Goal: Consume media (video, audio): Browse casually

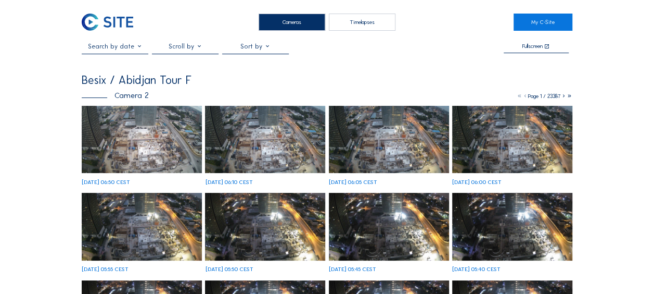
click at [131, 120] on img at bounding box center [142, 140] width 120 height 68
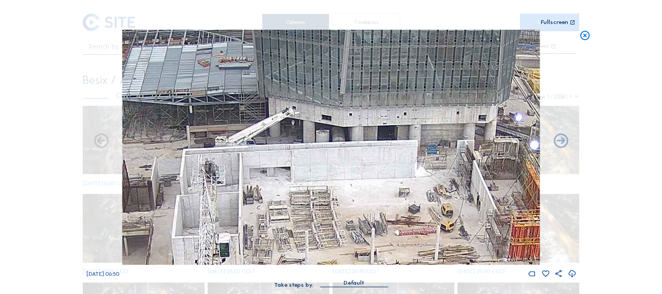
drag, startPoint x: 484, startPoint y: 173, endPoint x: 384, endPoint y: 180, distance: 100.7
click at [384, 180] on img at bounding box center [331, 147] width 418 height 235
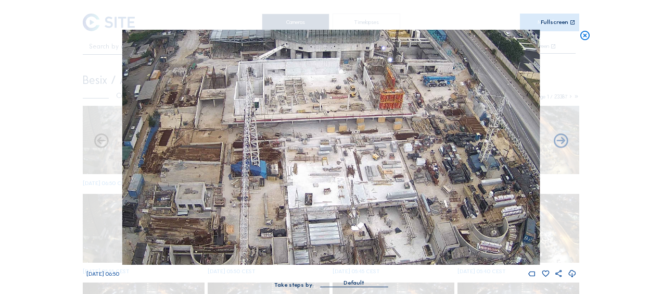
drag, startPoint x: 342, startPoint y: 205, endPoint x: 306, endPoint y: 104, distance: 107.7
click at [292, 83] on img at bounding box center [331, 147] width 418 height 235
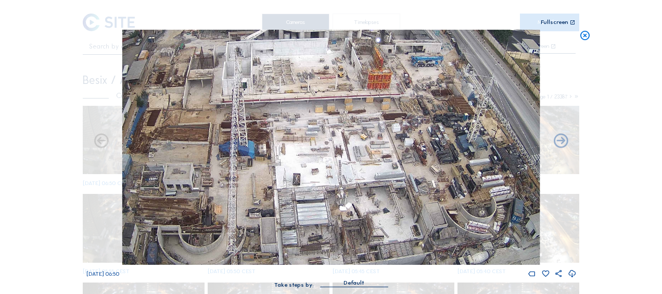
drag, startPoint x: 347, startPoint y: 163, endPoint x: 316, endPoint y: 108, distance: 63.6
click at [316, 108] on img at bounding box center [331, 147] width 418 height 235
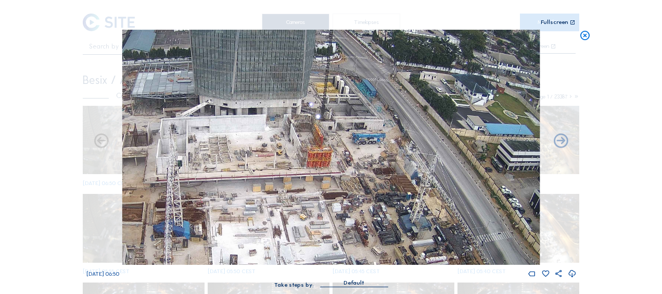
drag, startPoint x: 345, startPoint y: 117, endPoint x: 293, endPoint y: 229, distance: 123.9
click at [293, 229] on img at bounding box center [331, 147] width 418 height 235
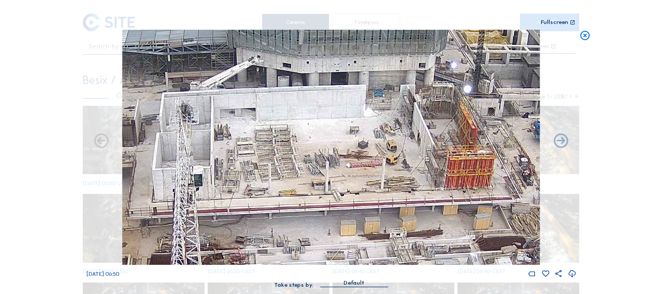
drag, startPoint x: 203, startPoint y: 168, endPoint x: 346, endPoint y: 163, distance: 143.2
click at [346, 163] on img at bounding box center [331, 147] width 418 height 235
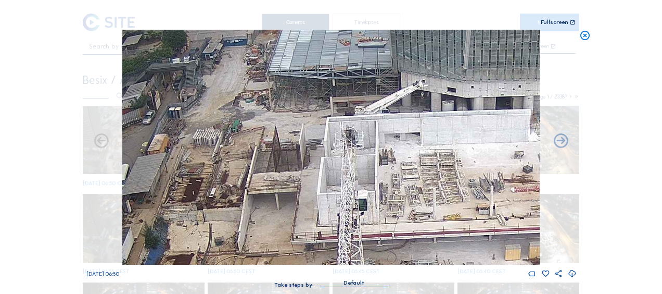
drag, startPoint x: 193, startPoint y: 142, endPoint x: 357, endPoint y: 167, distance: 166.3
click at [357, 167] on img at bounding box center [331, 147] width 418 height 235
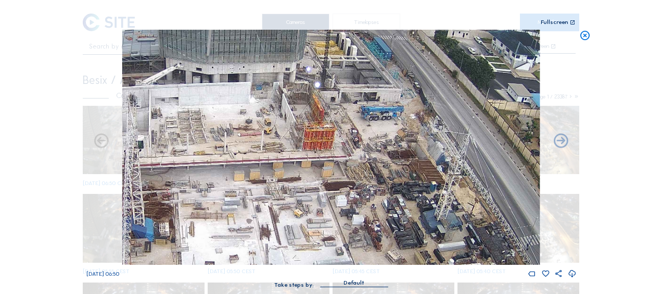
drag, startPoint x: 460, startPoint y: 227, endPoint x: 241, endPoint y: 180, distance: 224.2
click at [241, 180] on img at bounding box center [331, 147] width 418 height 235
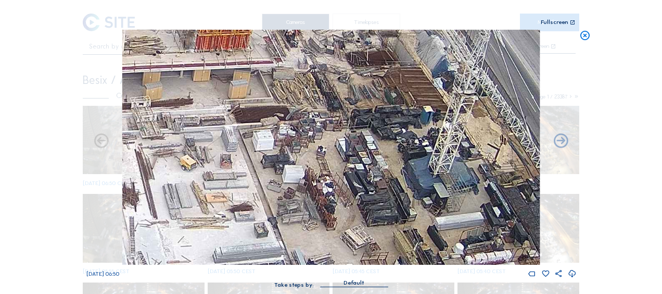
drag, startPoint x: 406, startPoint y: 199, endPoint x: 378, endPoint y: 133, distance: 71.0
click at [379, 133] on img at bounding box center [331, 147] width 418 height 235
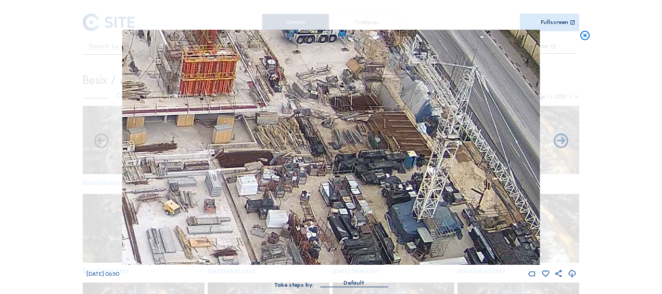
drag, startPoint x: 348, startPoint y: 128, endPoint x: 333, endPoint y: 181, distance: 54.6
click at [333, 181] on img at bounding box center [331, 147] width 418 height 235
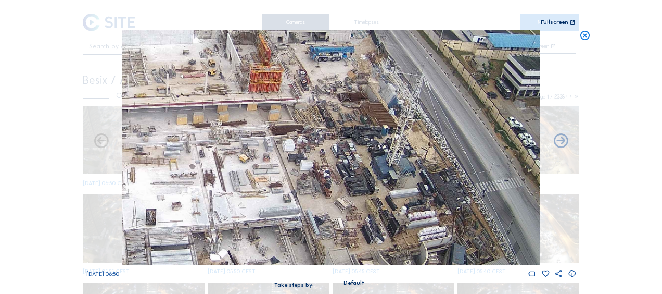
drag, startPoint x: 315, startPoint y: 140, endPoint x: 326, endPoint y: 106, distance: 35.4
click at [325, 107] on img at bounding box center [331, 147] width 418 height 235
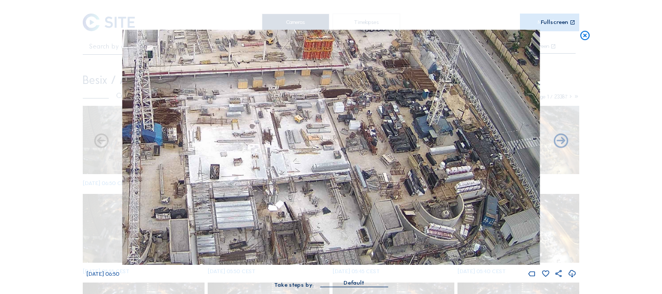
drag, startPoint x: 289, startPoint y: 160, endPoint x: 342, endPoint y: 122, distance: 64.9
click at [342, 122] on img at bounding box center [331, 147] width 418 height 235
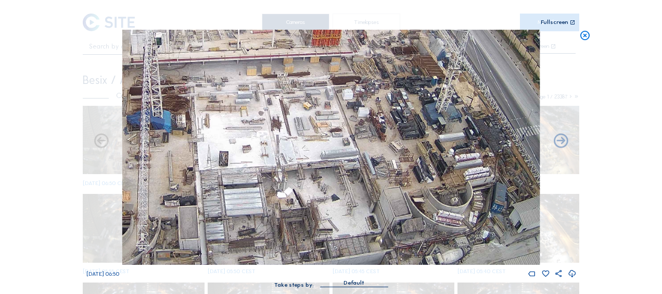
drag, startPoint x: 303, startPoint y: 168, endPoint x: 336, endPoint y: 141, distance: 42.5
click at [336, 141] on img at bounding box center [331, 147] width 418 height 235
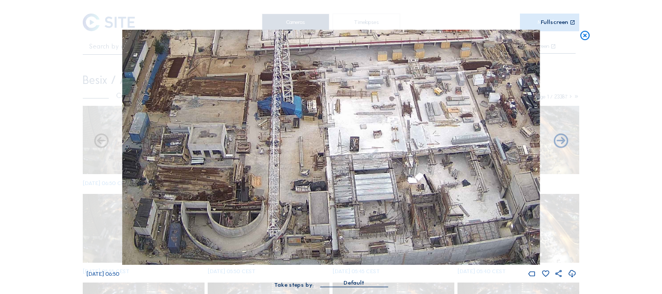
drag, startPoint x: 278, startPoint y: 159, endPoint x: 376, endPoint y: 172, distance: 98.7
click at [376, 172] on img at bounding box center [331, 147] width 418 height 235
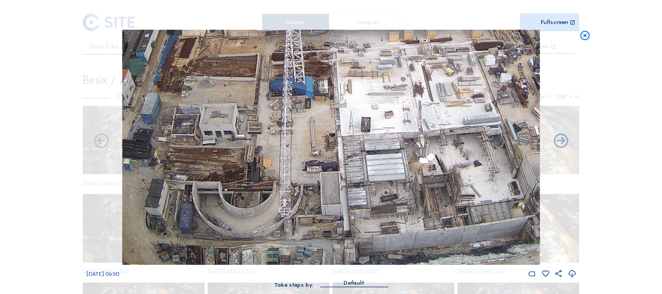
drag, startPoint x: 323, startPoint y: 218, endPoint x: 334, endPoint y: 174, distance: 45.2
click at [334, 174] on img at bounding box center [331, 147] width 418 height 235
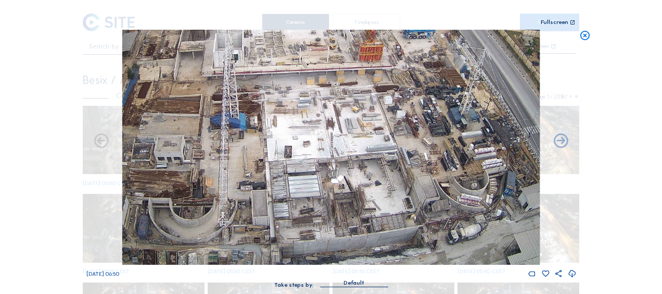
drag, startPoint x: 417, startPoint y: 211, endPoint x: 346, endPoint y: 198, distance: 72.1
click at [347, 198] on img at bounding box center [331, 147] width 418 height 235
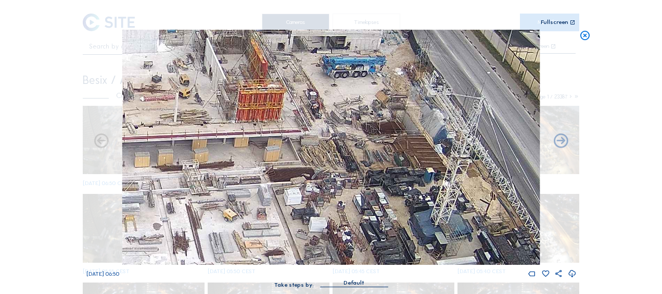
drag, startPoint x: 439, startPoint y: 91, endPoint x: 395, endPoint y: 180, distance: 99.4
click at [395, 180] on img at bounding box center [331, 147] width 418 height 235
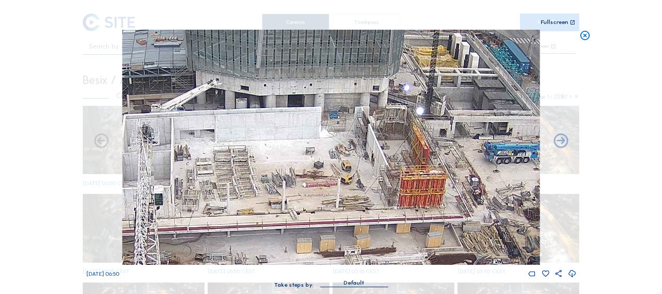
drag, startPoint x: 280, startPoint y: 110, endPoint x: 389, endPoint y: 161, distance: 120.9
click at [407, 172] on img at bounding box center [331, 147] width 418 height 235
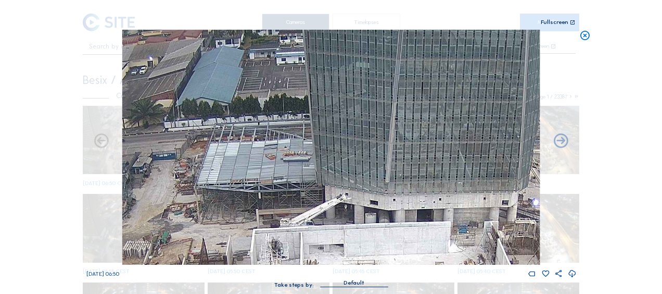
drag, startPoint x: 246, startPoint y: 111, endPoint x: 378, endPoint y: 227, distance: 176.0
click at [378, 227] on img at bounding box center [331, 147] width 418 height 235
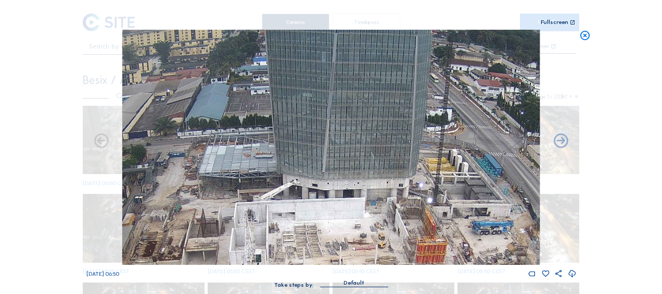
click at [585, 36] on icon at bounding box center [584, 36] width 11 height 12
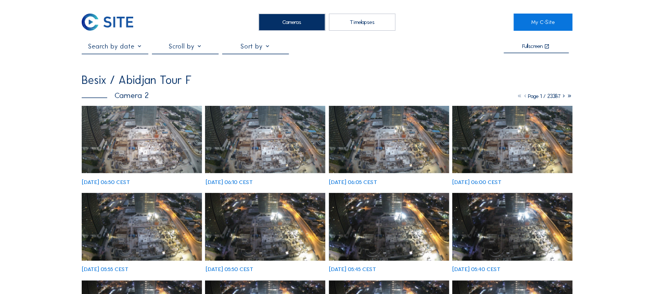
click at [132, 53] on div at bounding box center [115, 48] width 67 height 11
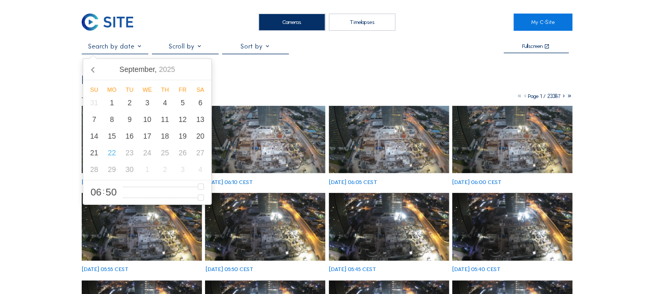
click at [140, 49] on input "text" at bounding box center [115, 46] width 67 height 7
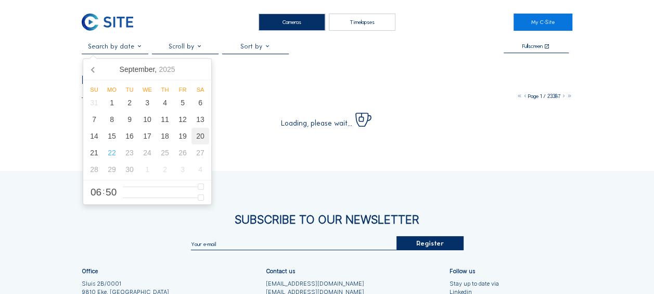
click at [198, 137] on div "20" at bounding box center [201, 136] width 18 height 17
type input "20/09/2025 07:50"
type input "7"
type input "20/09/2025 08:50"
type input "8"
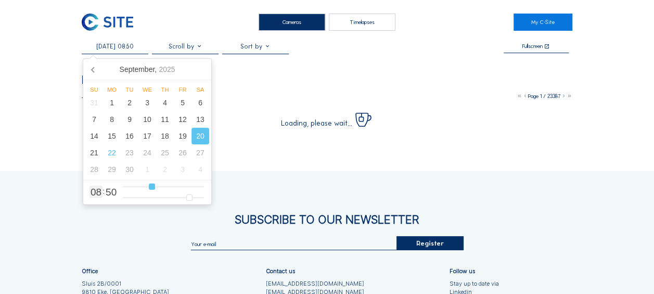
type input "20/09/2025 09:50"
type input "9"
type input "20/09/2025 10:50"
type input "10"
type input "20/09/2025 11:50"
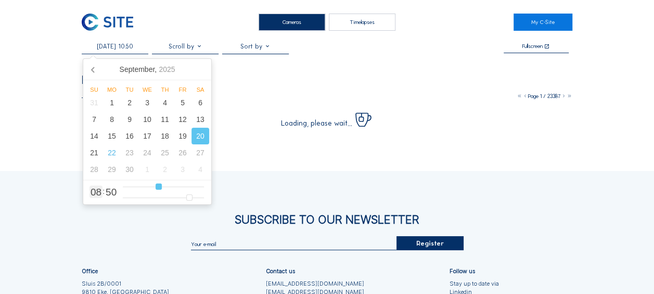
type input "11"
type input "20/09/2025 12:50"
type input "12"
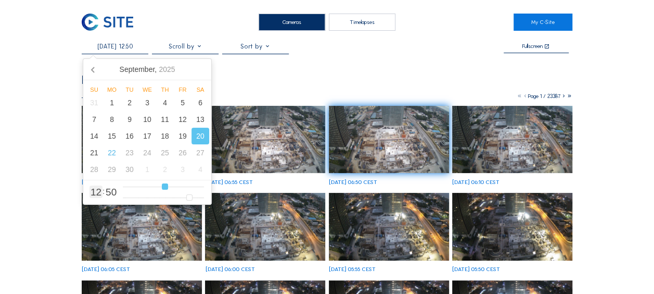
type input "20/09/2025 13:50"
type input "13"
type input "20/09/2025 14:50"
type input "14"
type input "20/09/2025 15:50"
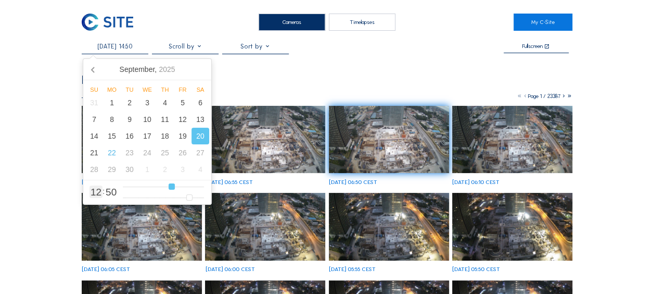
type input "15"
type input "20/09/2025 16:50"
type input "16"
type input "20/09/2025 17:50"
drag, startPoint x: 144, startPoint y: 185, endPoint x: 182, endPoint y: 188, distance: 37.7
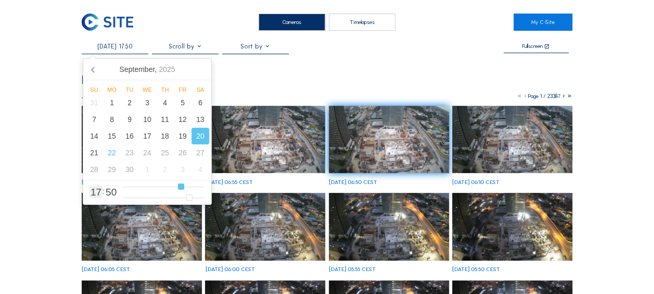
type input "17"
click at [182, 188] on input "range" at bounding box center [163, 186] width 81 height 9
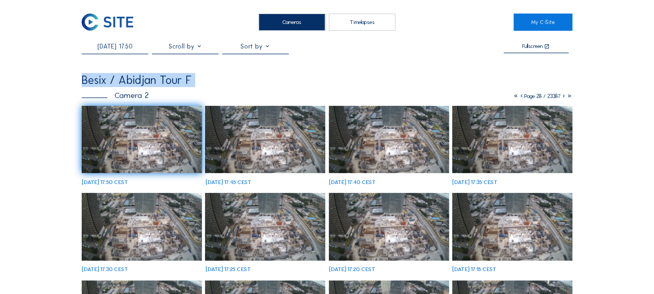
click at [152, 142] on img at bounding box center [142, 140] width 120 height 68
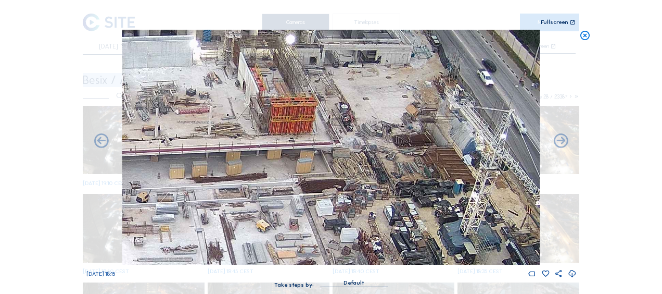
drag, startPoint x: 419, startPoint y: 153, endPoint x: 391, endPoint y: 160, distance: 28.0
click at [391, 160] on img at bounding box center [331, 147] width 418 height 235
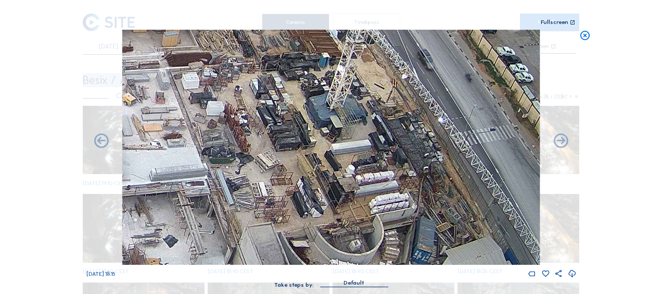
drag, startPoint x: 423, startPoint y: 212, endPoint x: 289, endPoint y: 86, distance: 183.8
click at [289, 86] on img at bounding box center [331, 147] width 418 height 235
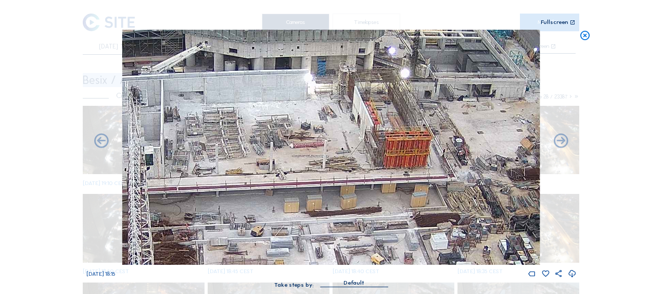
drag, startPoint x: 227, startPoint y: 93, endPoint x: 457, endPoint y: 246, distance: 275.6
click at [457, 246] on img at bounding box center [331, 147] width 418 height 235
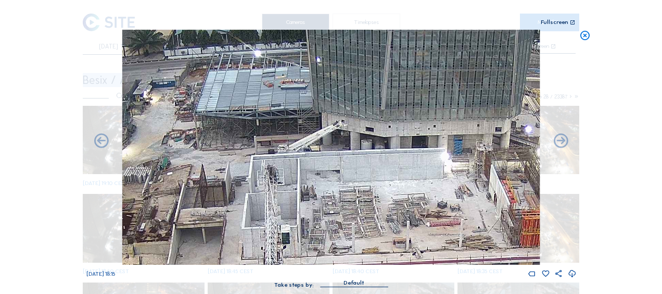
drag, startPoint x: 201, startPoint y: 107, endPoint x: 342, endPoint y: 182, distance: 160.0
click at [341, 185] on img at bounding box center [331, 147] width 418 height 235
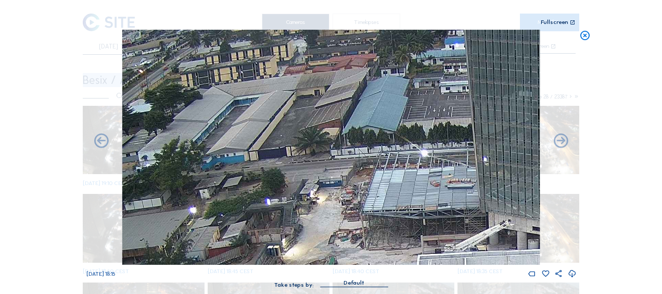
drag, startPoint x: 325, startPoint y: 192, endPoint x: 415, endPoint y: 224, distance: 95.7
click at [411, 229] on img at bounding box center [331, 147] width 418 height 235
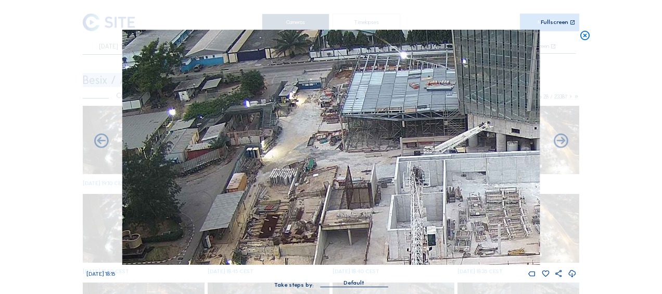
drag, startPoint x: 410, startPoint y: 212, endPoint x: 388, endPoint y: 129, distance: 85.6
click at [388, 129] on img at bounding box center [331, 147] width 418 height 235
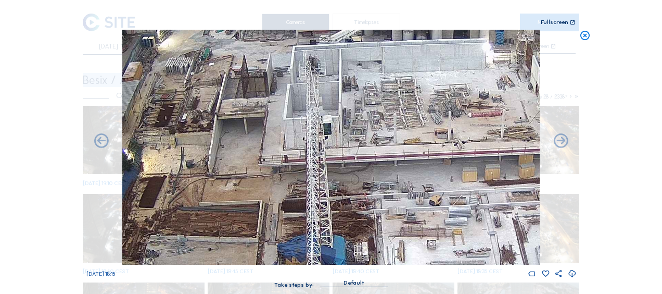
drag, startPoint x: 394, startPoint y: 191, endPoint x: 289, endPoint y: 80, distance: 152.5
click at [289, 80] on img at bounding box center [331, 147] width 418 height 235
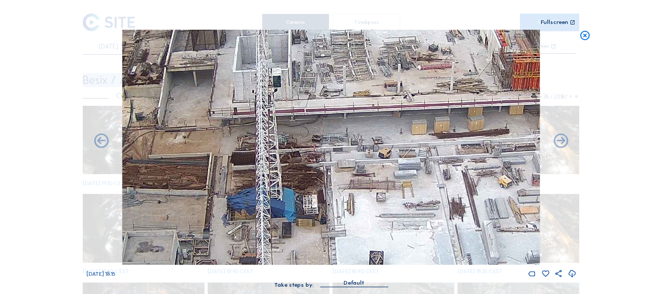
drag, startPoint x: 297, startPoint y: 155, endPoint x: 171, endPoint y: 97, distance: 138.6
click at [171, 97] on img at bounding box center [331, 147] width 418 height 235
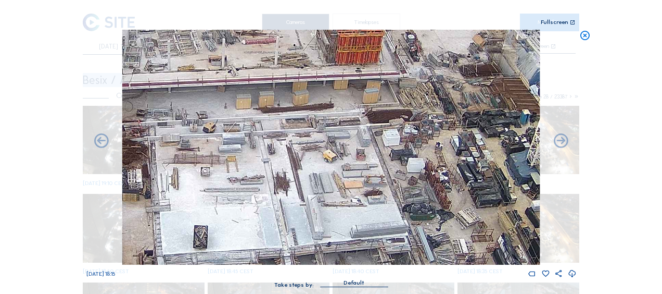
drag, startPoint x: 319, startPoint y: 132, endPoint x: 233, endPoint y: 135, distance: 85.4
click at [231, 132] on img at bounding box center [331, 147] width 418 height 235
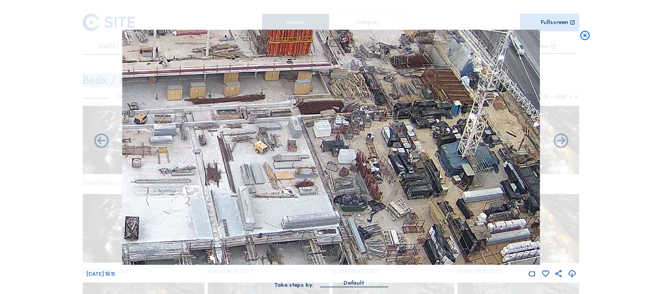
drag, startPoint x: 303, startPoint y: 138, endPoint x: 235, endPoint y: 130, distance: 68.8
click at [235, 130] on img at bounding box center [331, 147] width 418 height 235
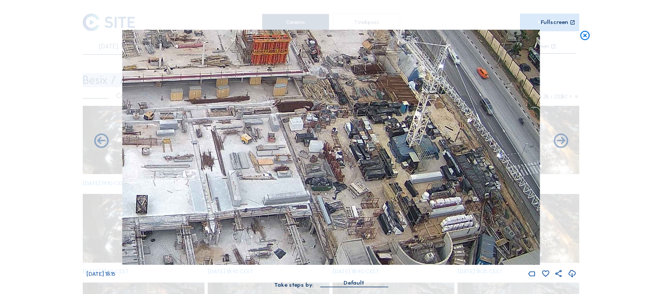
drag, startPoint x: 238, startPoint y: 124, endPoint x: 229, endPoint y: 126, distance: 9.6
click at [229, 126] on img at bounding box center [331, 147] width 418 height 235
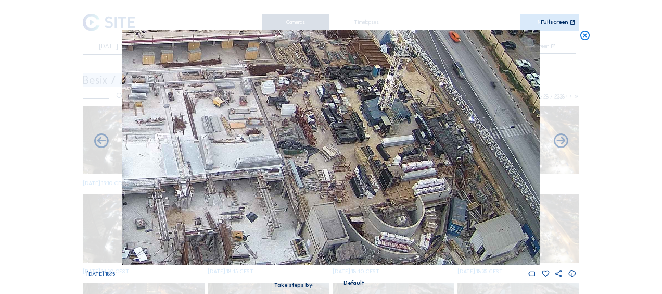
drag, startPoint x: 203, startPoint y: 185, endPoint x: 191, endPoint y: 161, distance: 27.2
click at [191, 161] on img at bounding box center [331, 147] width 418 height 235
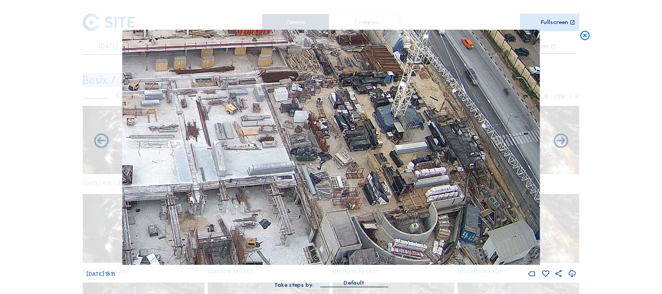
drag, startPoint x: 165, startPoint y: 136, endPoint x: 181, endPoint y: 147, distance: 19.5
click at [181, 147] on img at bounding box center [331, 147] width 418 height 235
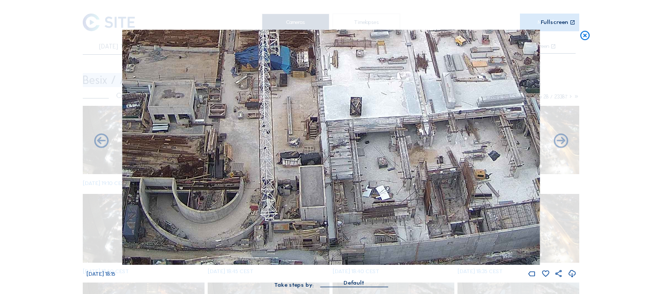
drag, startPoint x: 176, startPoint y: 146, endPoint x: 401, endPoint y: 76, distance: 236.0
click at [402, 76] on img at bounding box center [331, 147] width 418 height 235
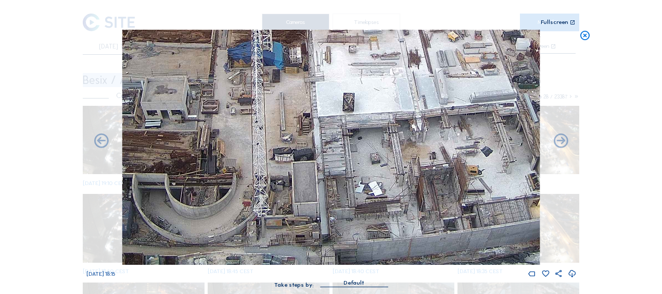
drag, startPoint x: 380, startPoint y: 137, endPoint x: 370, endPoint y: 130, distance: 12.7
click at [370, 130] on img at bounding box center [331, 147] width 418 height 235
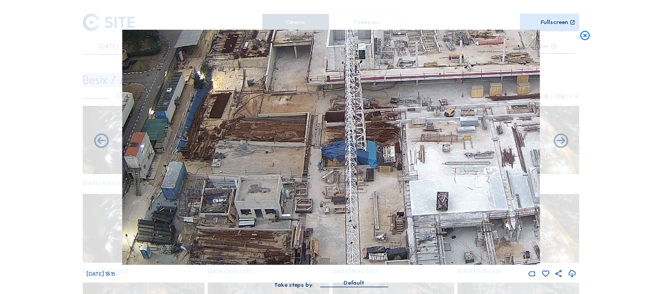
drag, startPoint x: 278, startPoint y: 124, endPoint x: 382, endPoint y: 230, distance: 148.7
click at [382, 230] on img at bounding box center [331, 147] width 418 height 235
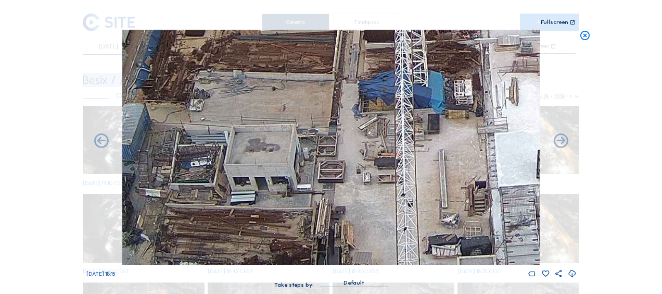
drag, startPoint x: 237, startPoint y: 149, endPoint x: 238, endPoint y: 142, distance: 7.3
click at [224, 94] on img at bounding box center [331, 147] width 418 height 235
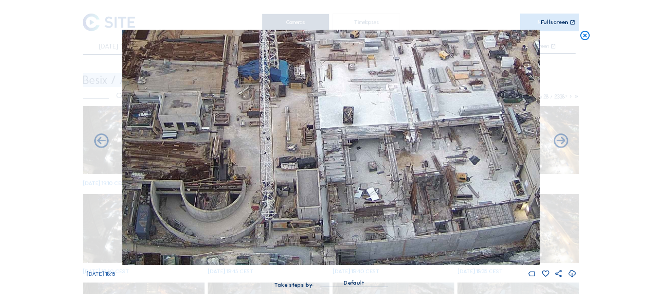
drag, startPoint x: 358, startPoint y: 178, endPoint x: 286, endPoint y: 138, distance: 82.0
click at [286, 138] on img at bounding box center [331, 147] width 418 height 235
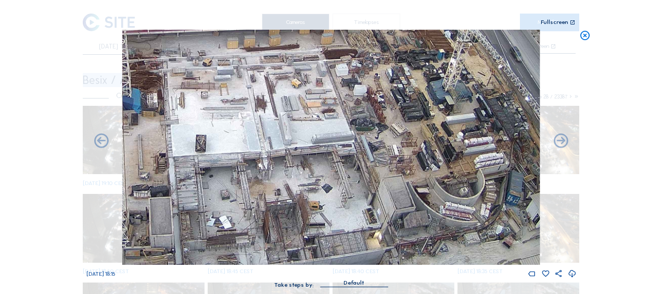
drag, startPoint x: 420, startPoint y: 141, endPoint x: 273, endPoint y: 169, distance: 150.0
click at [273, 169] on img at bounding box center [331, 147] width 418 height 235
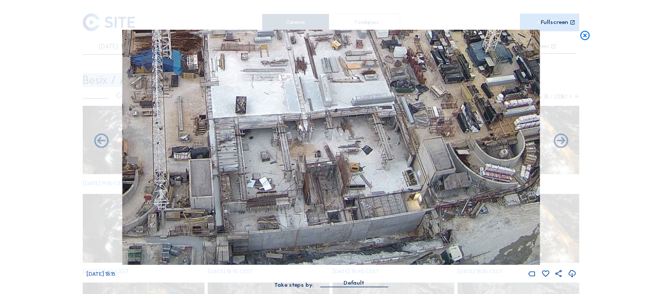
drag, startPoint x: 224, startPoint y: 188, endPoint x: 261, endPoint y: 148, distance: 54.5
click at [261, 148] on img at bounding box center [331, 147] width 418 height 235
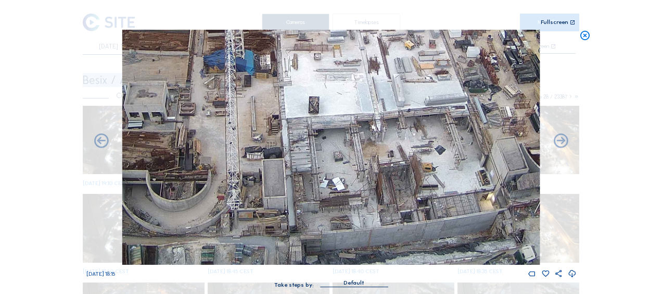
drag, startPoint x: 230, startPoint y: 171, endPoint x: 302, endPoint y: 161, distance: 72.5
click at [302, 161] on img at bounding box center [331, 147] width 418 height 235
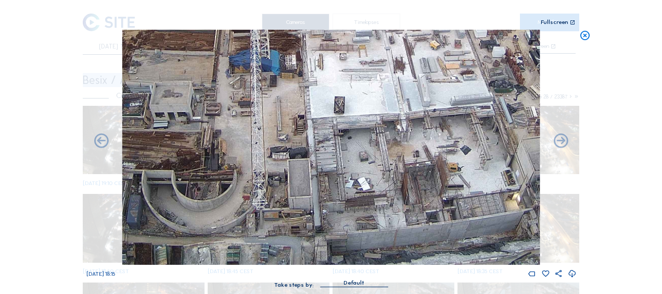
drag, startPoint x: 282, startPoint y: 182, endPoint x: 307, endPoint y: 118, distance: 69.4
click at [307, 118] on img at bounding box center [331, 147] width 418 height 235
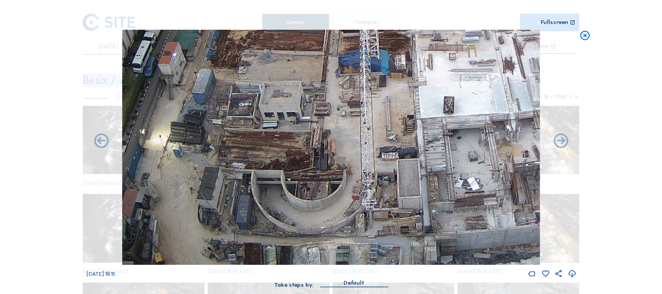
drag, startPoint x: 218, startPoint y: 207, endPoint x: 314, endPoint y: 180, distance: 100.5
click at [314, 180] on img at bounding box center [331, 147] width 418 height 235
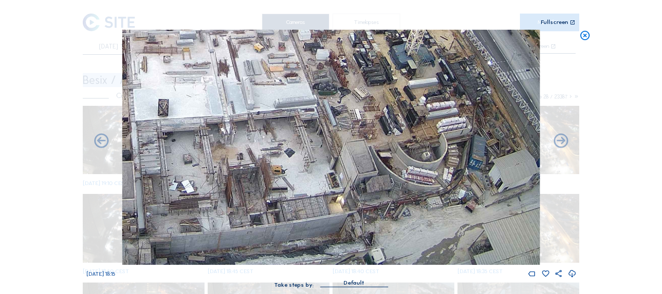
drag, startPoint x: 447, startPoint y: 120, endPoint x: 156, endPoint y: 77, distance: 294.2
click at [157, 77] on img at bounding box center [331, 147] width 418 height 235
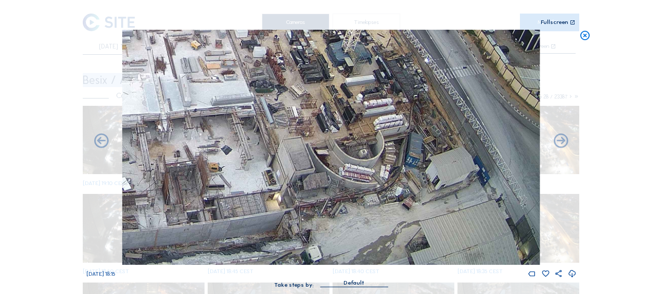
drag, startPoint x: 385, startPoint y: 172, endPoint x: 326, endPoint y: 146, distance: 64.3
click at [326, 146] on img at bounding box center [331, 147] width 418 height 235
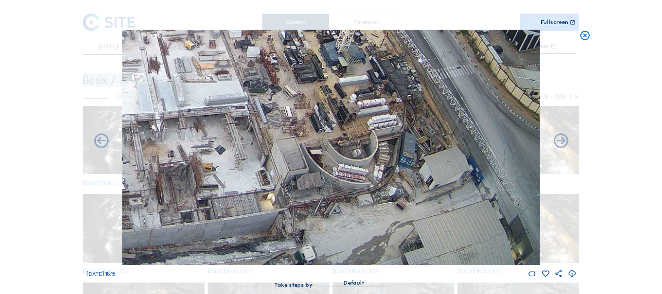
drag, startPoint x: 308, startPoint y: 159, endPoint x: 309, endPoint y: 145, distance: 14.6
click at [309, 145] on img at bounding box center [331, 147] width 418 height 235
click at [588, 34] on icon at bounding box center [584, 36] width 11 height 12
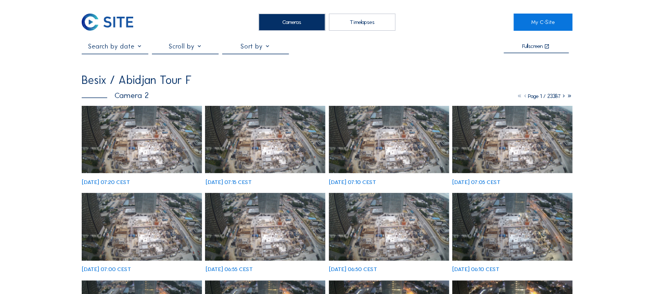
click at [122, 134] on img at bounding box center [142, 140] width 120 height 68
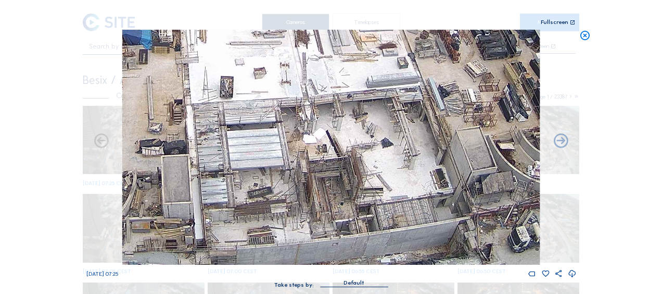
click at [269, 177] on img at bounding box center [331, 147] width 418 height 235
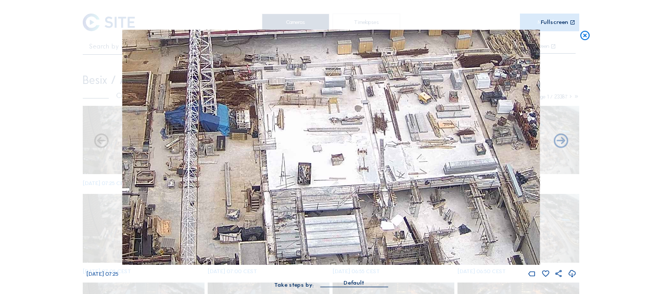
drag, startPoint x: 259, startPoint y: 146, endPoint x: 320, endPoint y: 216, distance: 91.9
click at [320, 216] on img at bounding box center [331, 147] width 418 height 235
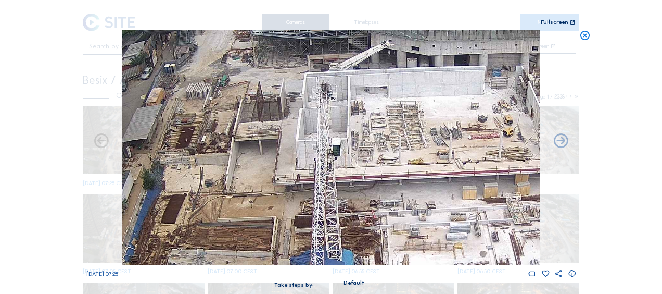
drag, startPoint x: 253, startPoint y: 148, endPoint x: 318, endPoint y: 224, distance: 99.7
click at [318, 224] on img at bounding box center [331, 147] width 418 height 235
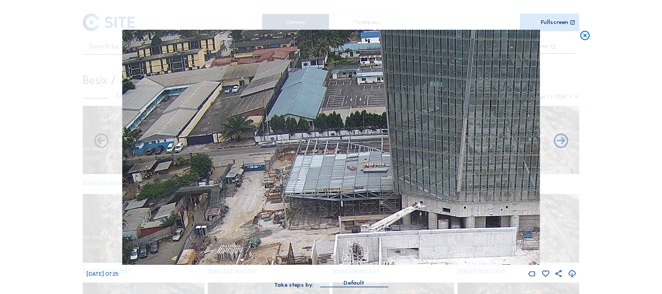
drag, startPoint x: 279, startPoint y: 125, endPoint x: 314, endPoint y: 276, distance: 155.5
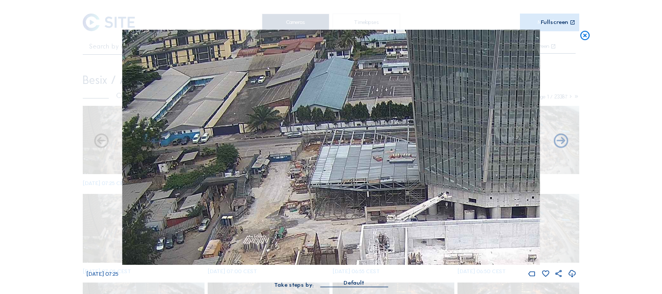
drag, startPoint x: 317, startPoint y: 216, endPoint x: 334, endPoint y: 176, distance: 42.9
click at [334, 176] on img at bounding box center [331, 147] width 418 height 235
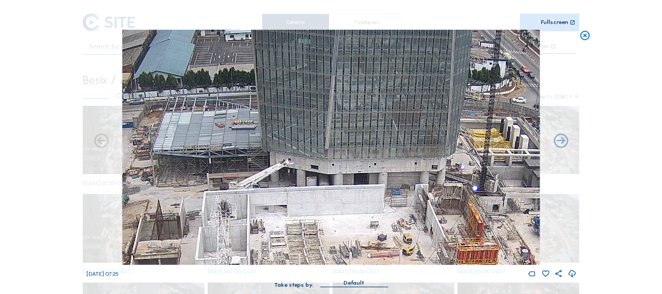
drag, startPoint x: 474, startPoint y: 189, endPoint x: 280, endPoint y: 160, distance: 196.4
click at [280, 160] on img at bounding box center [331, 147] width 418 height 235
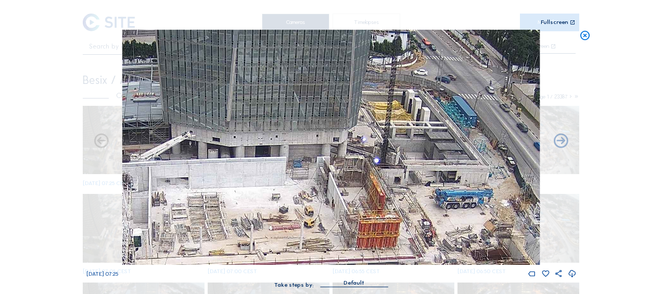
drag, startPoint x: 375, startPoint y: 167, endPoint x: 315, endPoint y: 136, distance: 66.6
click at [315, 136] on img at bounding box center [331, 147] width 418 height 235
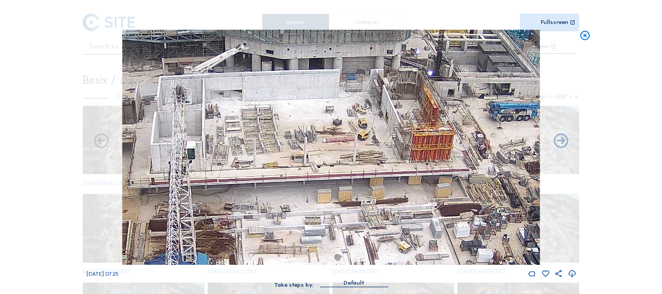
drag, startPoint x: 336, startPoint y: 202, endPoint x: 387, endPoint y: 113, distance: 102.4
click at [387, 113] on img at bounding box center [331, 147] width 418 height 235
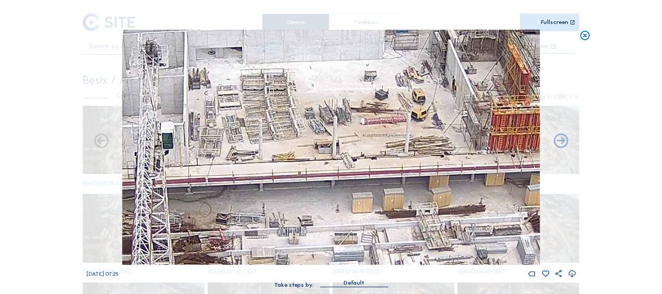
drag, startPoint x: 356, startPoint y: 90, endPoint x: 360, endPoint y: 84, distance: 7.1
click at [360, 84] on img at bounding box center [331, 147] width 418 height 235
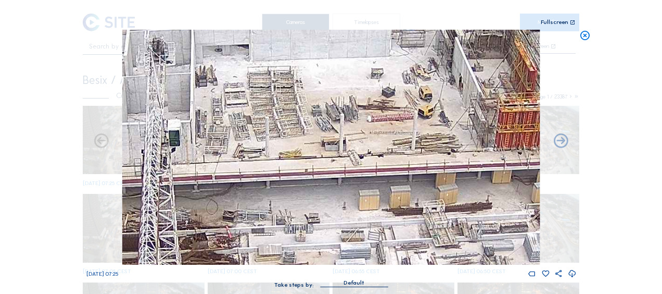
drag, startPoint x: 229, startPoint y: 120, endPoint x: 270, endPoint y: 91, distance: 50.0
click at [265, 94] on img at bounding box center [331, 147] width 418 height 235
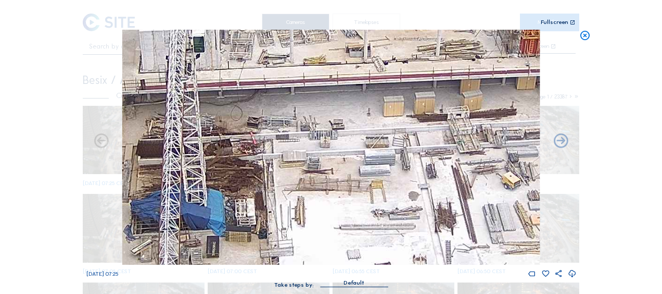
drag, startPoint x: 319, startPoint y: 115, endPoint x: 308, endPoint y: 52, distance: 64.5
click at [308, 48] on img at bounding box center [331, 147] width 418 height 235
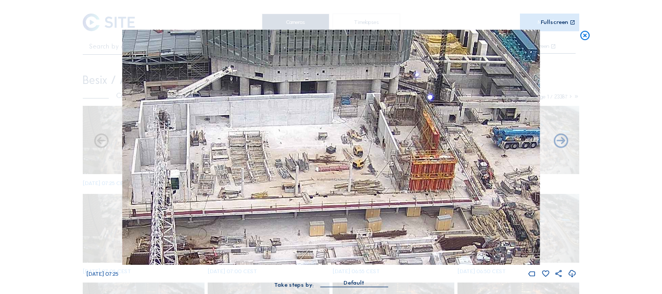
drag, startPoint x: 381, startPoint y: 83, endPoint x: 307, endPoint y: 179, distance: 121.0
click at [307, 179] on img at bounding box center [331, 147] width 418 height 235
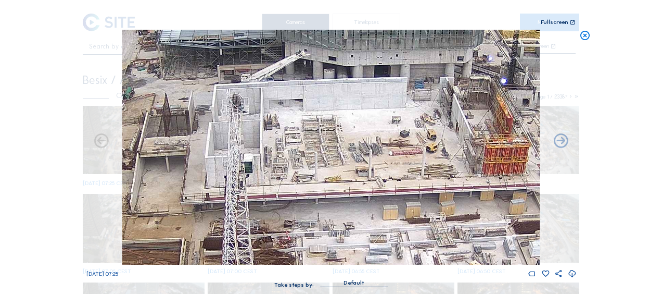
drag, startPoint x: 189, startPoint y: 174, endPoint x: 264, endPoint y: 158, distance: 76.7
click at [264, 158] on img at bounding box center [331, 147] width 418 height 235
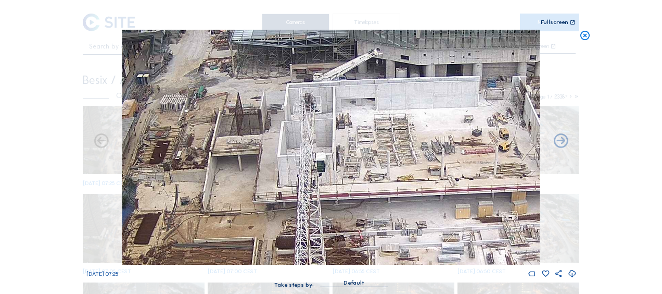
drag, startPoint x: 252, startPoint y: 142, endPoint x: 326, endPoint y: 143, distance: 73.4
click at [326, 143] on img at bounding box center [331, 147] width 418 height 235
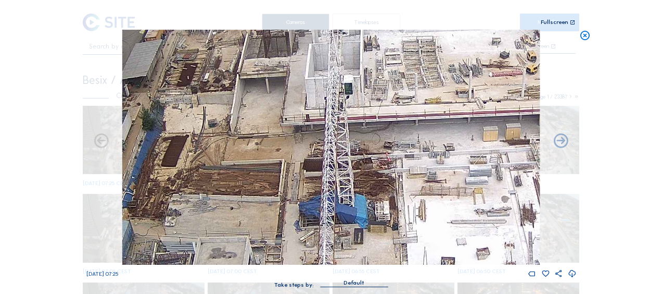
drag, startPoint x: 368, startPoint y: 156, endPoint x: 395, endPoint y: 78, distance: 82.6
click at [395, 78] on img at bounding box center [331, 147] width 418 height 235
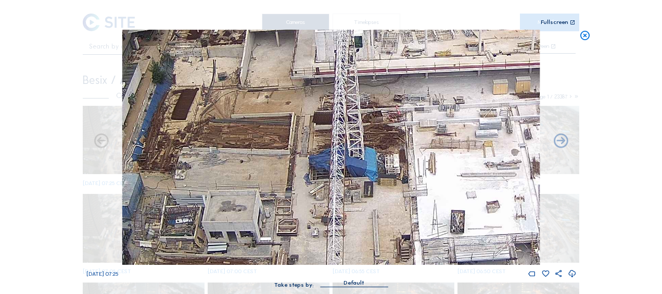
drag, startPoint x: 388, startPoint y: 131, endPoint x: 398, endPoint y: 84, distance: 47.9
click at [398, 84] on img at bounding box center [331, 147] width 418 height 235
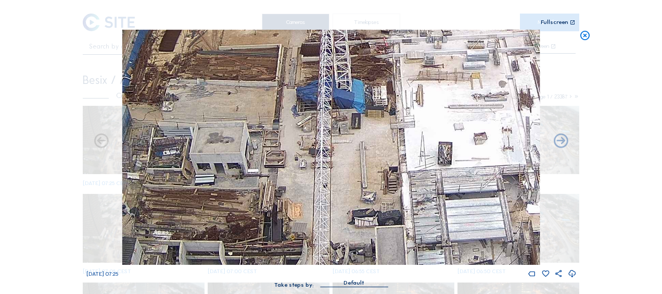
drag, startPoint x: 270, startPoint y: 181, endPoint x: 265, endPoint y: 138, distance: 43.4
click at [265, 138] on img at bounding box center [331, 147] width 418 height 235
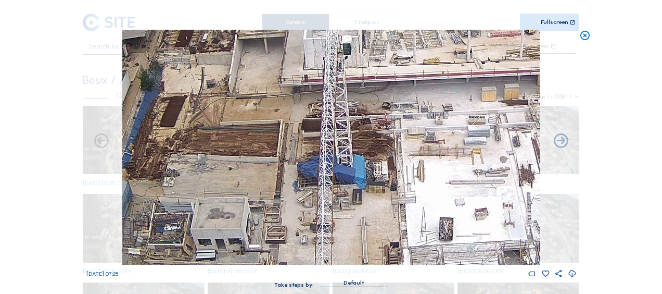
drag, startPoint x: 265, startPoint y: 105, endPoint x: 267, endPoint y: 181, distance: 76.5
click at [267, 181] on img at bounding box center [331, 147] width 418 height 235
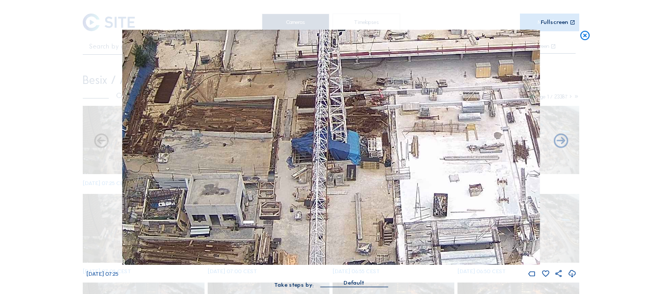
drag, startPoint x: 289, startPoint y: 119, endPoint x: 284, endPoint y: 95, distance: 24.6
click at [284, 95] on img at bounding box center [331, 147] width 418 height 235
click at [583, 38] on icon at bounding box center [584, 36] width 11 height 12
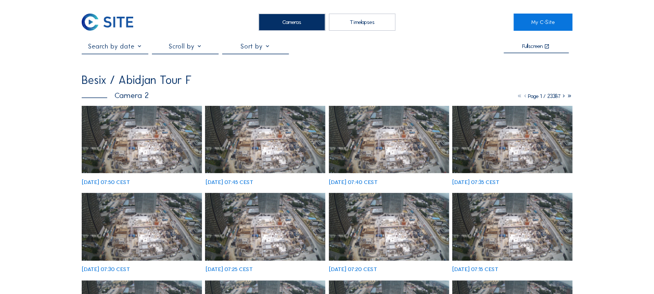
click at [106, 136] on img at bounding box center [142, 140] width 120 height 68
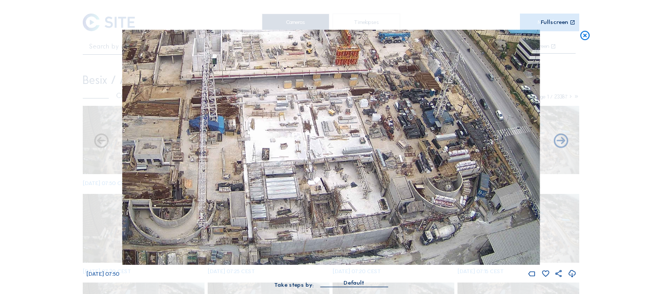
drag, startPoint x: 336, startPoint y: 205, endPoint x: 274, endPoint y: 101, distance: 121.2
click at [274, 101] on img at bounding box center [331, 147] width 418 height 235
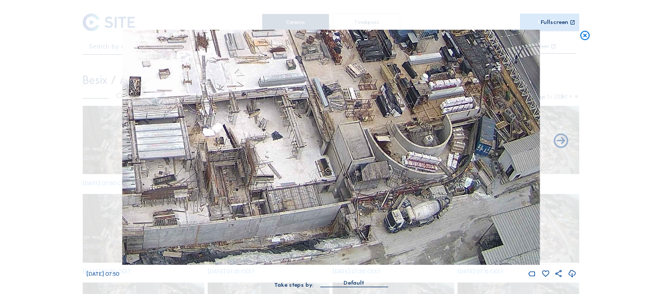
drag, startPoint x: 411, startPoint y: 213, endPoint x: 382, endPoint y: 194, distance: 35.2
click at [382, 194] on img at bounding box center [331, 147] width 418 height 235
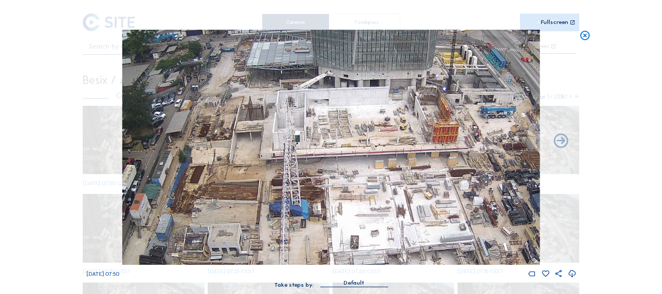
drag, startPoint x: 242, startPoint y: 146, endPoint x: 244, endPoint y: 184, distance: 38.6
click at [244, 184] on img at bounding box center [331, 147] width 418 height 235
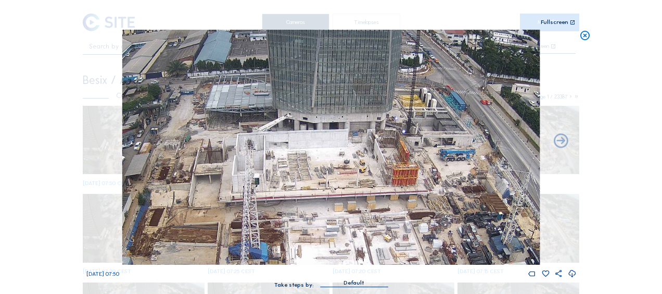
drag, startPoint x: 276, startPoint y: 124, endPoint x: 227, endPoint y: 169, distance: 66.3
click at [227, 169] on img at bounding box center [331, 147] width 418 height 235
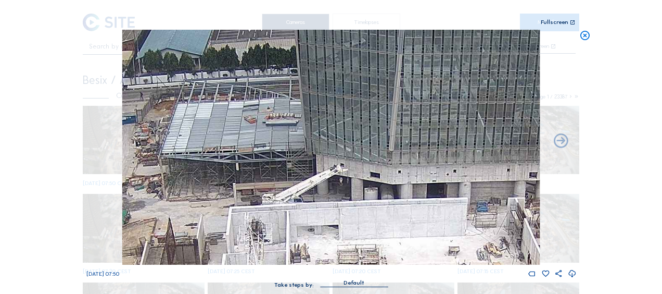
drag, startPoint x: 210, startPoint y: 106, endPoint x: 217, endPoint y: 119, distance: 15.1
click at [217, 119] on img at bounding box center [331, 147] width 418 height 235
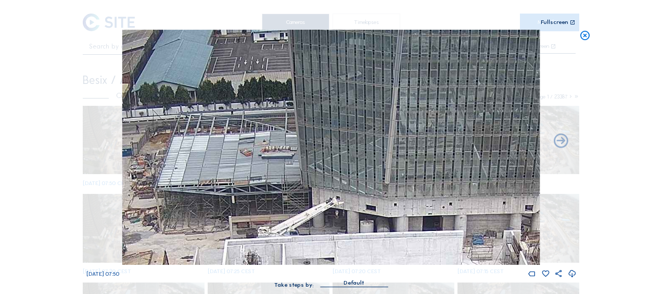
drag, startPoint x: 237, startPoint y: 121, endPoint x: 233, endPoint y: 156, distance: 35.1
click at [233, 156] on img at bounding box center [331, 147] width 418 height 235
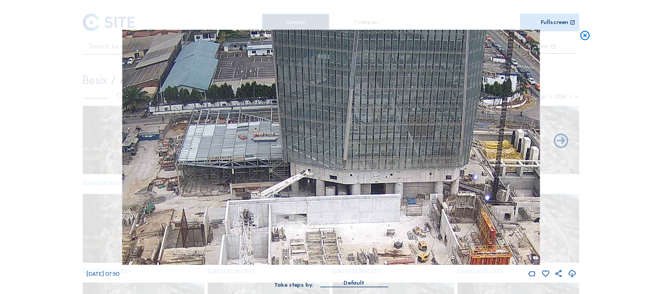
drag, startPoint x: 209, startPoint y: 183, endPoint x: 224, endPoint y: 106, distance: 78.4
click at [223, 107] on img at bounding box center [331, 147] width 418 height 235
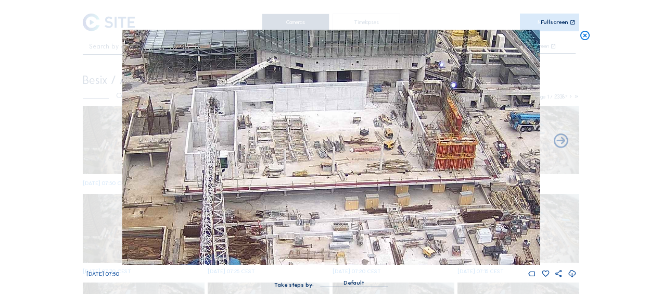
drag, startPoint x: 275, startPoint y: 186, endPoint x: 221, endPoint y: 125, distance: 81.5
click at [221, 125] on img at bounding box center [331, 147] width 418 height 235
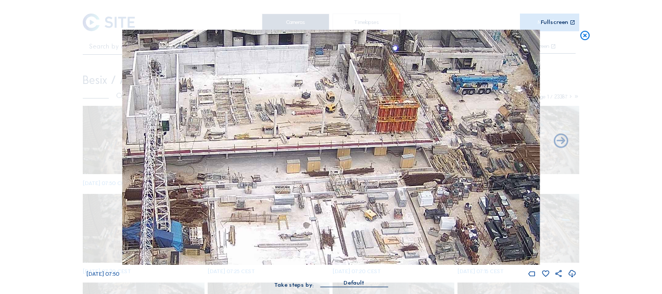
drag, startPoint x: 392, startPoint y: 182, endPoint x: 338, endPoint y: 162, distance: 57.3
click at [343, 162] on img at bounding box center [331, 147] width 418 height 235
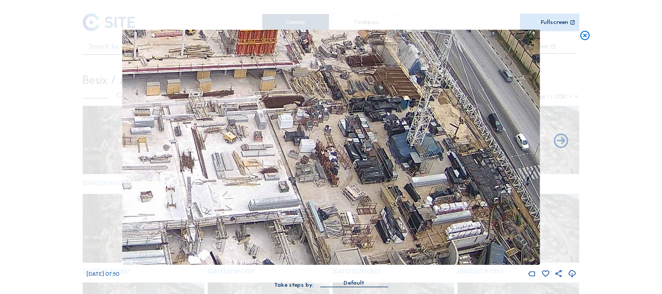
drag, startPoint x: 418, startPoint y: 153, endPoint x: 315, endPoint y: 86, distance: 122.1
click at [315, 86] on img at bounding box center [331, 147] width 418 height 235
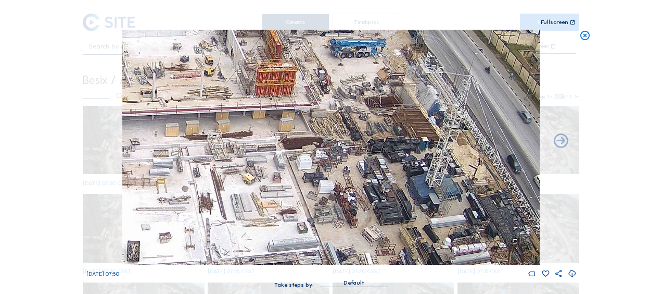
drag, startPoint x: 364, startPoint y: 85, endPoint x: 384, endPoint y: 111, distance: 32.3
click at [399, 142] on img at bounding box center [331, 147] width 418 height 235
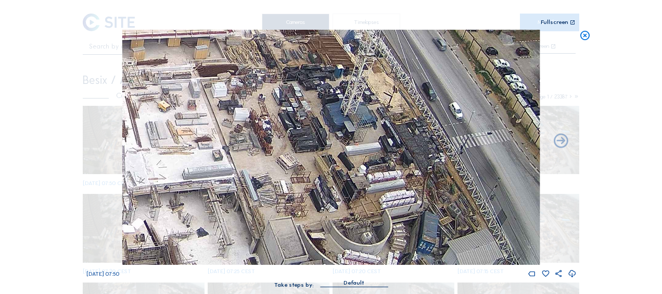
drag, startPoint x: 308, startPoint y: 143, endPoint x: 244, endPoint y: 99, distance: 77.5
click at [244, 99] on img at bounding box center [331, 147] width 418 height 235
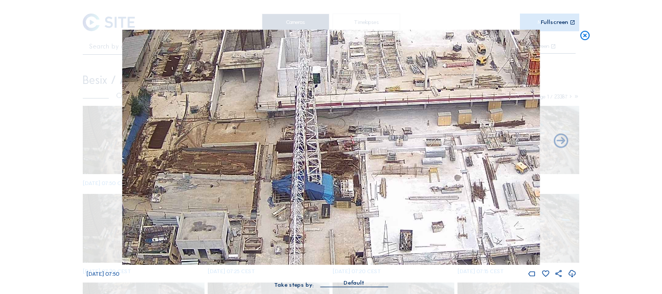
drag, startPoint x: 236, startPoint y: 169, endPoint x: 517, endPoint y: 194, distance: 282.2
click at [517, 194] on img at bounding box center [331, 147] width 418 height 235
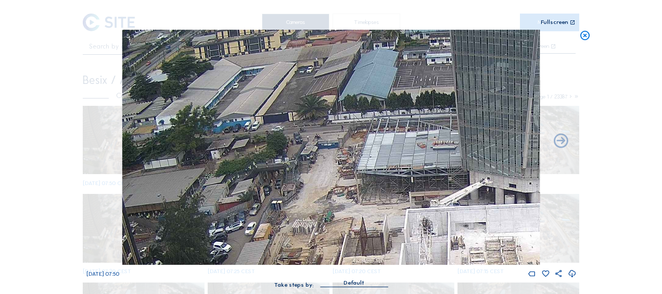
drag, startPoint x: 300, startPoint y: 161, endPoint x: 344, endPoint y: 251, distance: 99.6
click at [347, 260] on img at bounding box center [331, 147] width 418 height 235
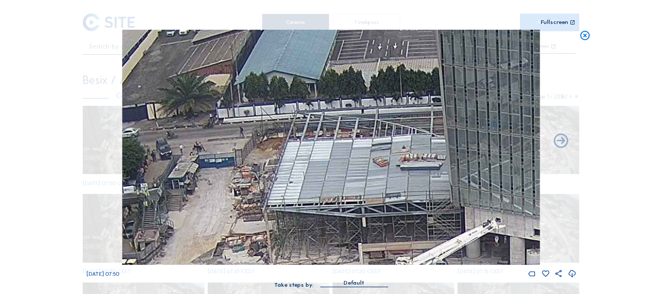
drag, startPoint x: 399, startPoint y: 171, endPoint x: 347, endPoint y: 206, distance: 63.0
click at [341, 205] on img at bounding box center [331, 147] width 418 height 235
drag, startPoint x: 583, startPoint y: 33, endPoint x: 325, endPoint y: 51, distance: 258.8
click at [583, 33] on icon at bounding box center [584, 36] width 11 height 12
